Goal: Find specific page/section: Find specific page/section

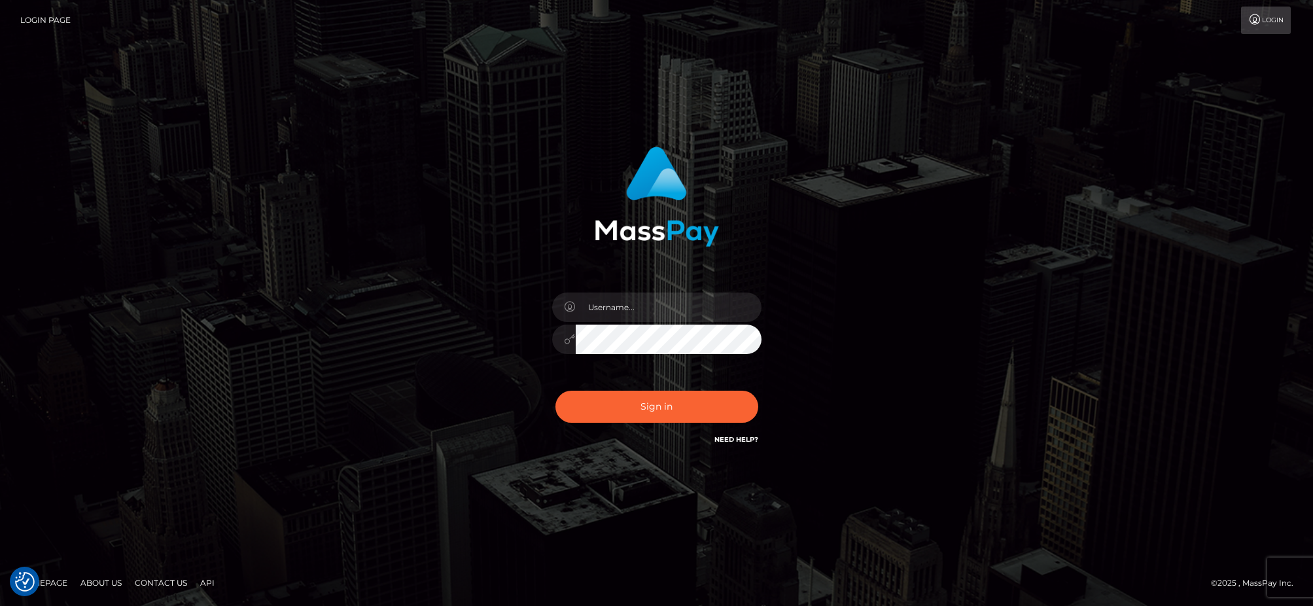
checkbox input "true"
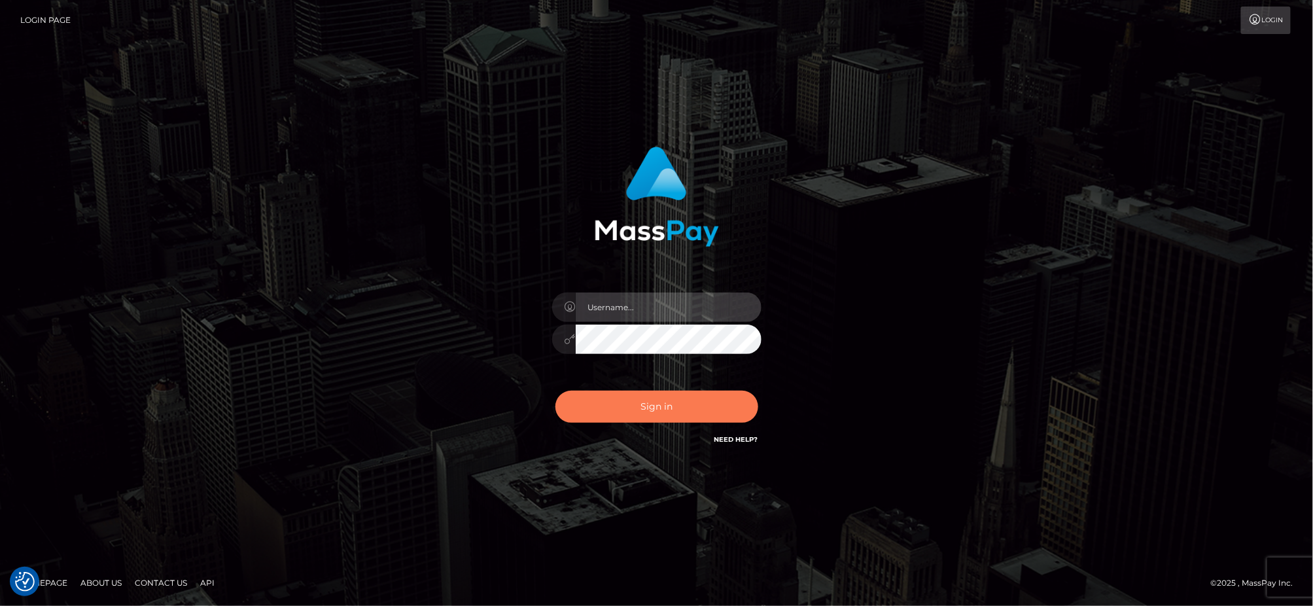
type input "Mary.Xcite"
click at [712, 410] on button "Sign in" at bounding box center [656, 407] width 203 height 32
type input "[PERSON_NAME].Xcite"
click at [719, 404] on button "Sign in" at bounding box center [656, 407] width 203 height 32
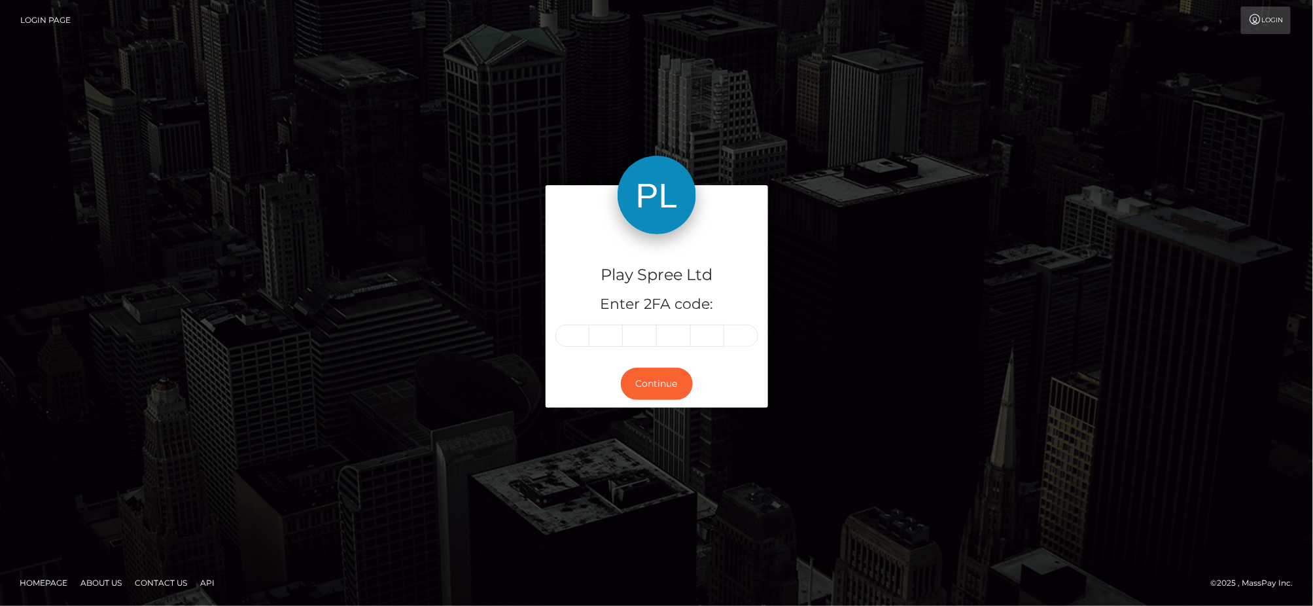
click at [583, 341] on input "text" at bounding box center [572, 335] width 34 height 22
click at [572, 338] on input "text" at bounding box center [572, 335] width 34 height 22
type input "1"
type input "4"
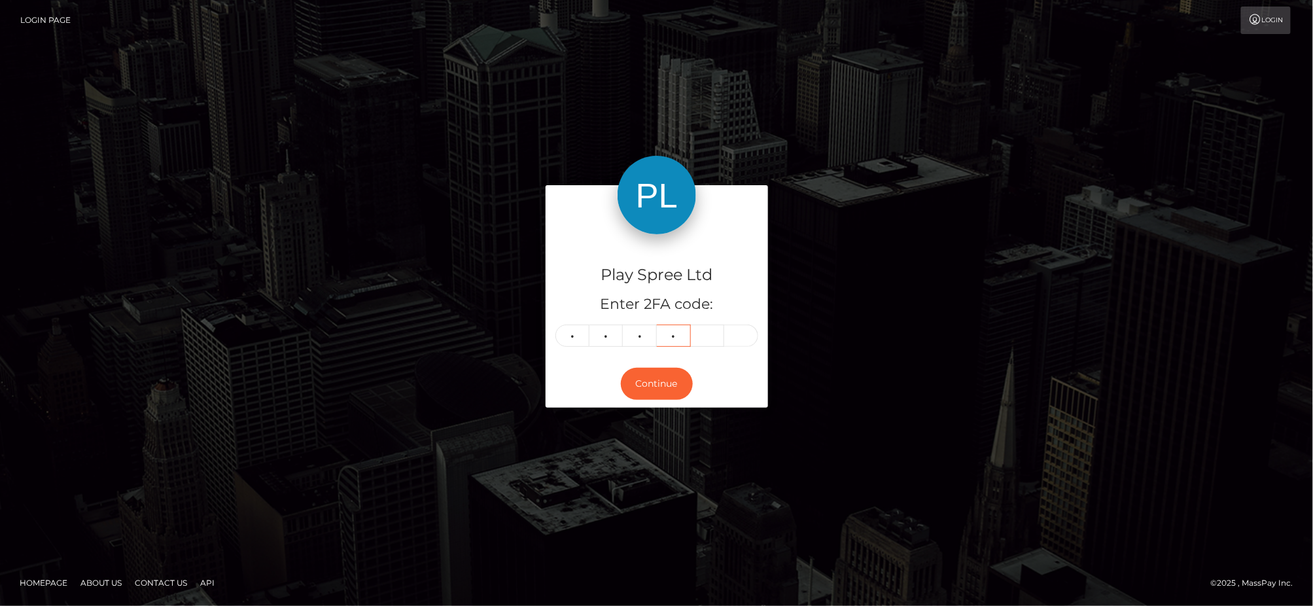
type input "3"
type input "0"
type input "4"
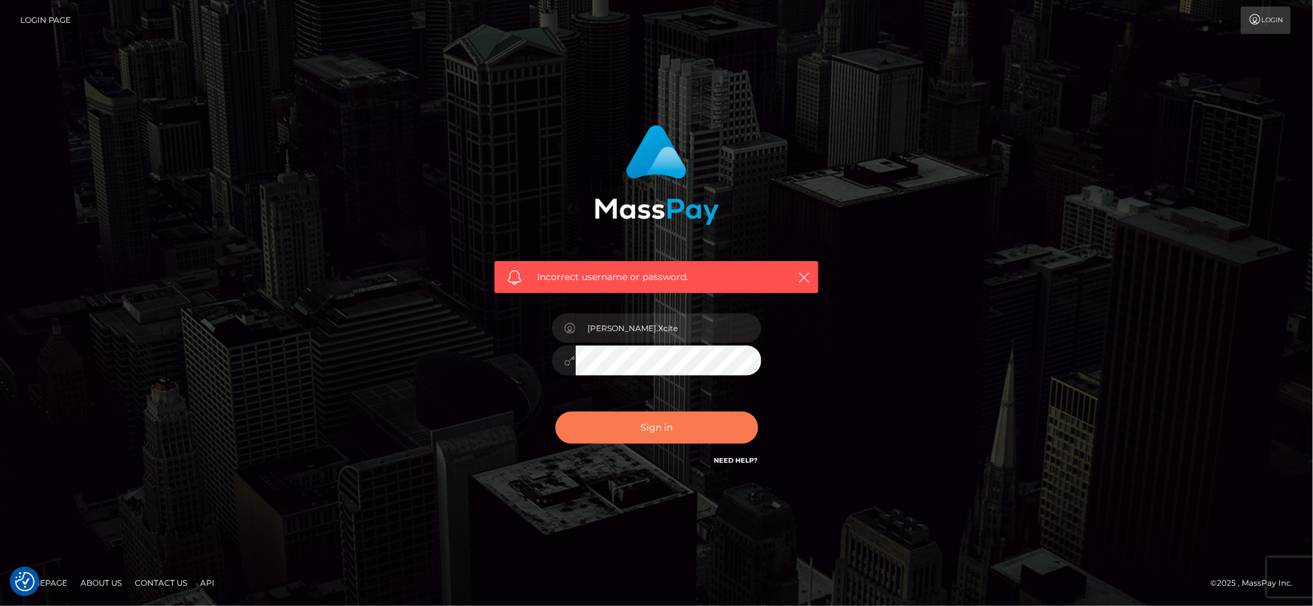
click at [716, 433] on button "Sign in" at bounding box center [656, 427] width 203 height 32
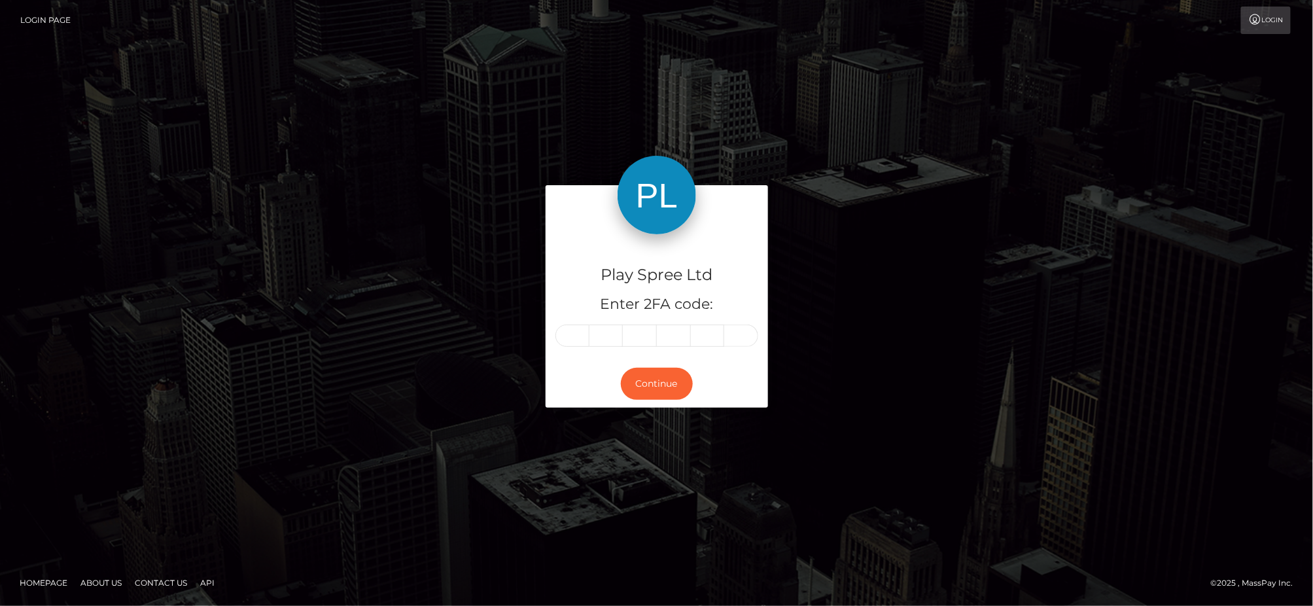
click at [580, 335] on input "text" at bounding box center [572, 335] width 34 height 22
type input "0"
type input "8"
type input "7"
type input "1"
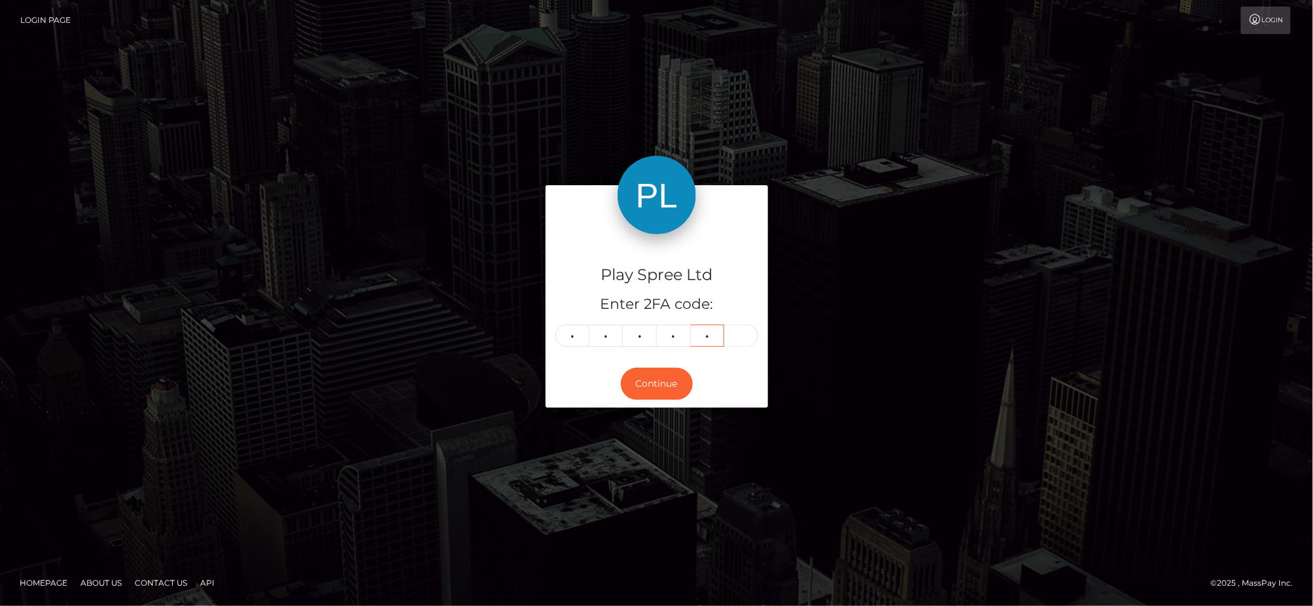
type input "3"
type input "5"
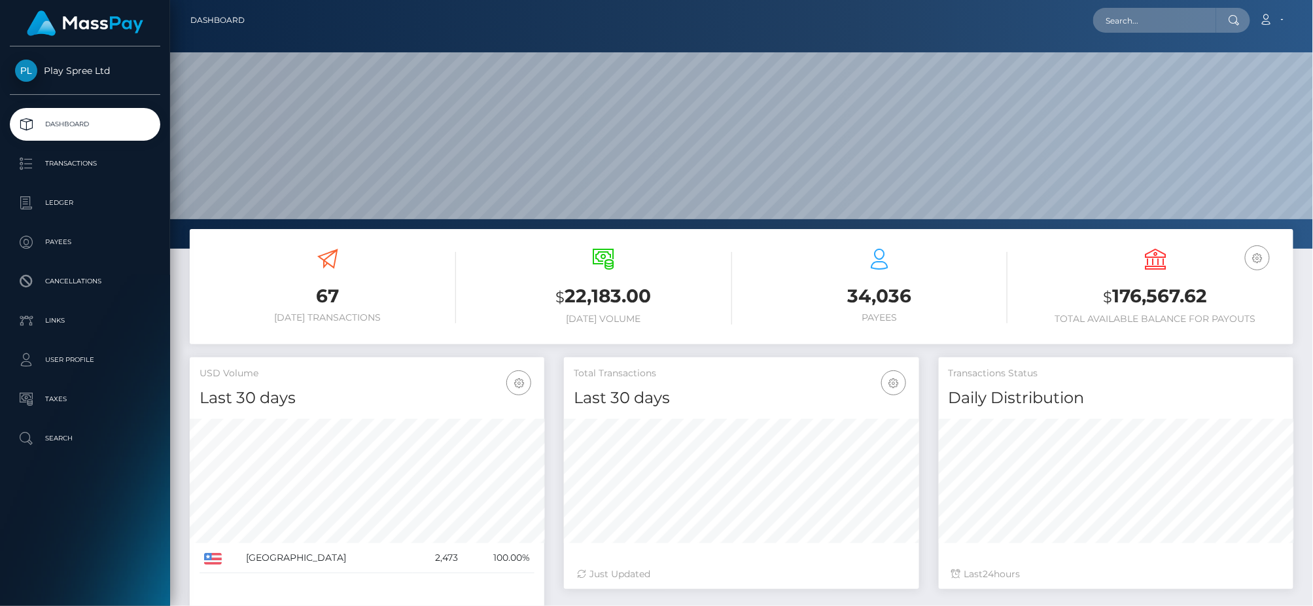
scroll to position [232, 355]
click at [1157, 19] on input "text" at bounding box center [1154, 20] width 123 height 25
paste input "923262"
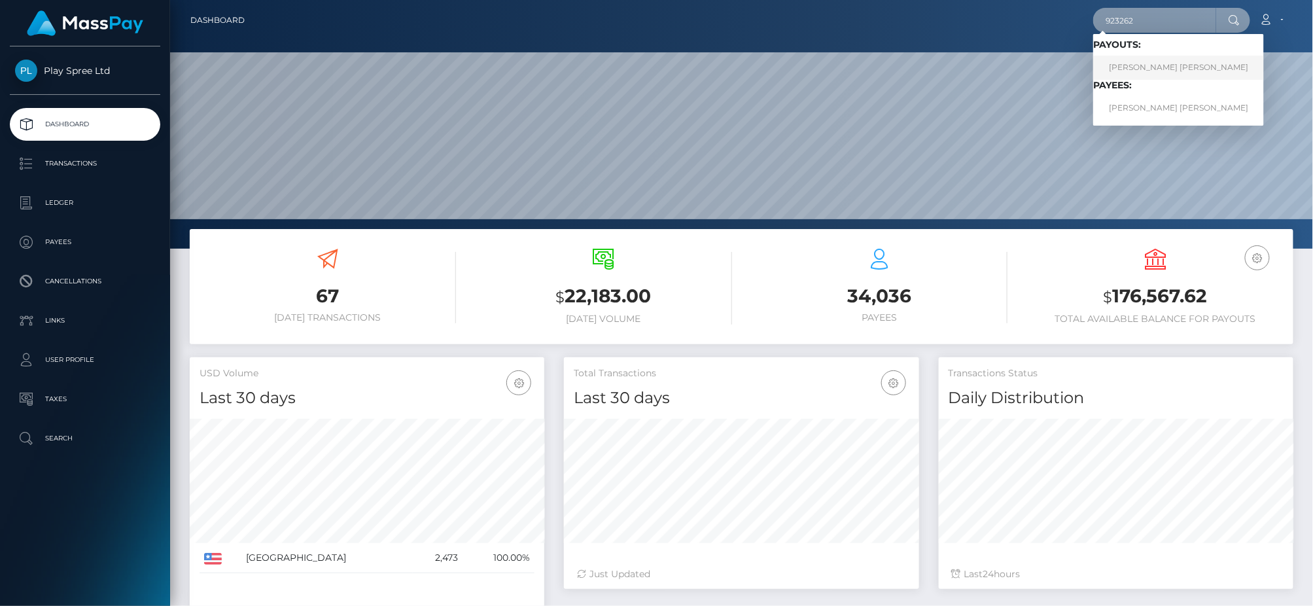
type input "923262"
click at [1148, 74] on link "[PERSON_NAME] [PERSON_NAME]" at bounding box center [1178, 68] width 171 height 24
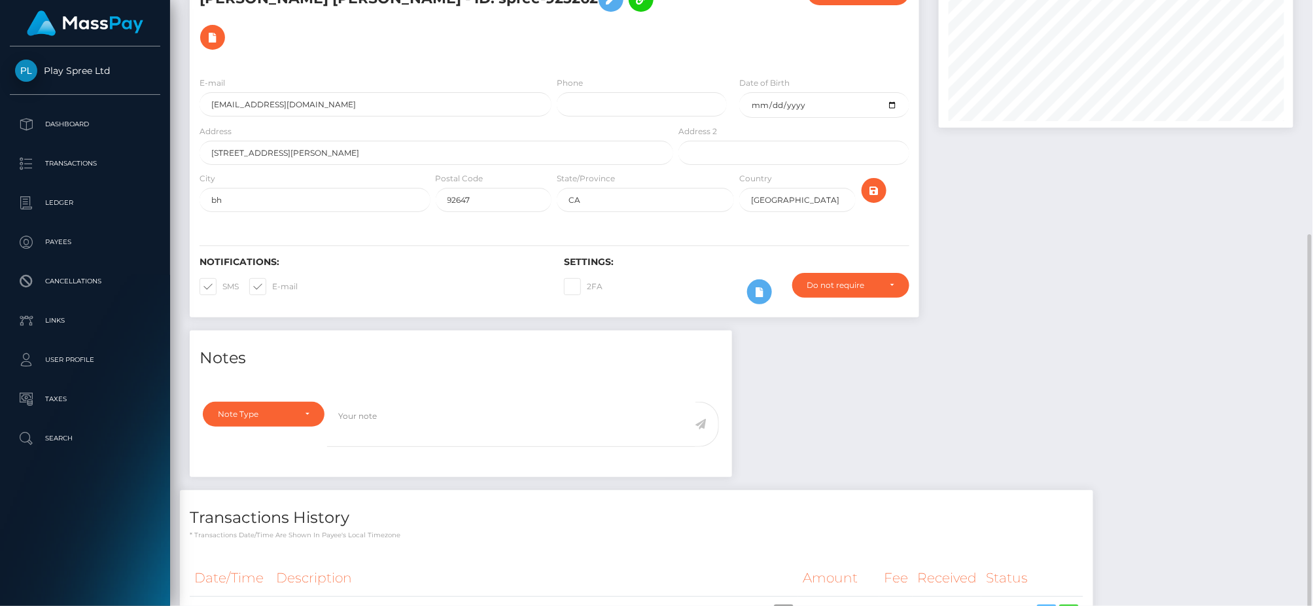
scroll to position [189, 0]
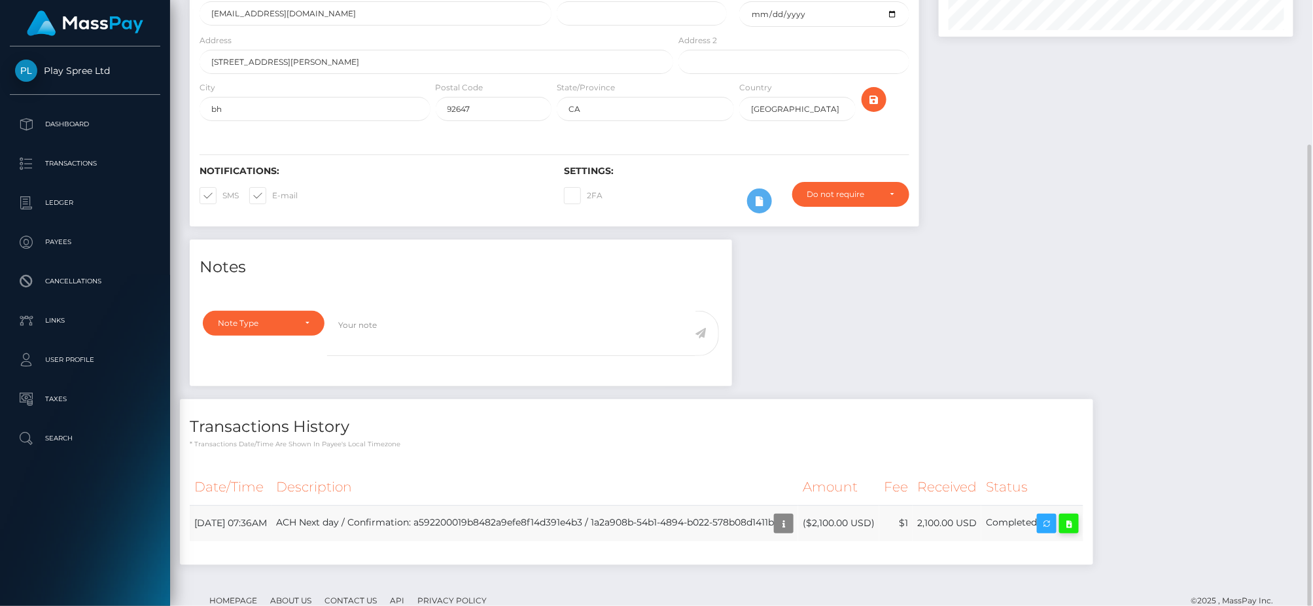
click at [1077, 515] on icon at bounding box center [1069, 523] width 16 height 16
